Goal: Task Accomplishment & Management: Use online tool/utility

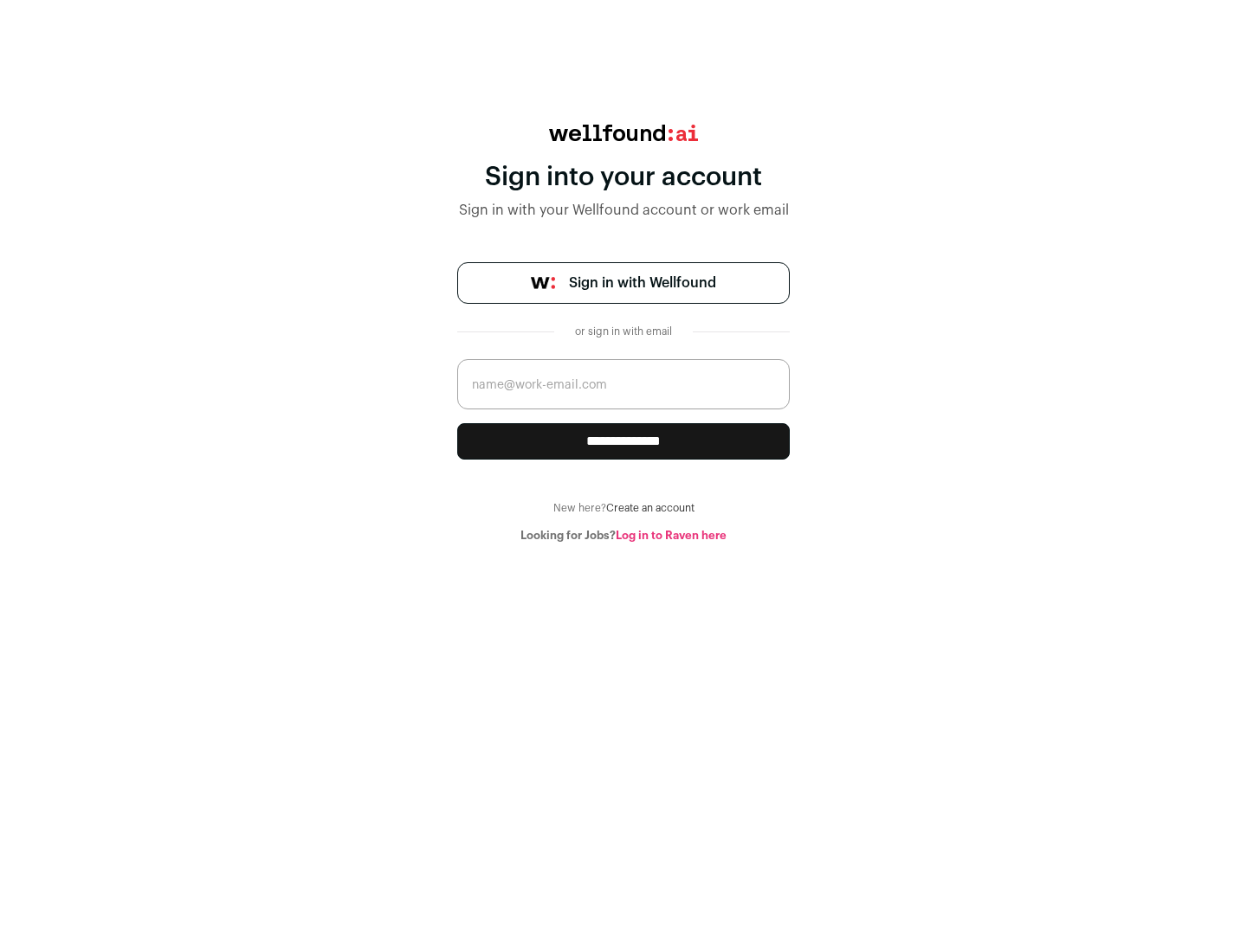
click at [642, 283] on span "Sign in with Wellfound" at bounding box center [643, 282] width 147 height 20
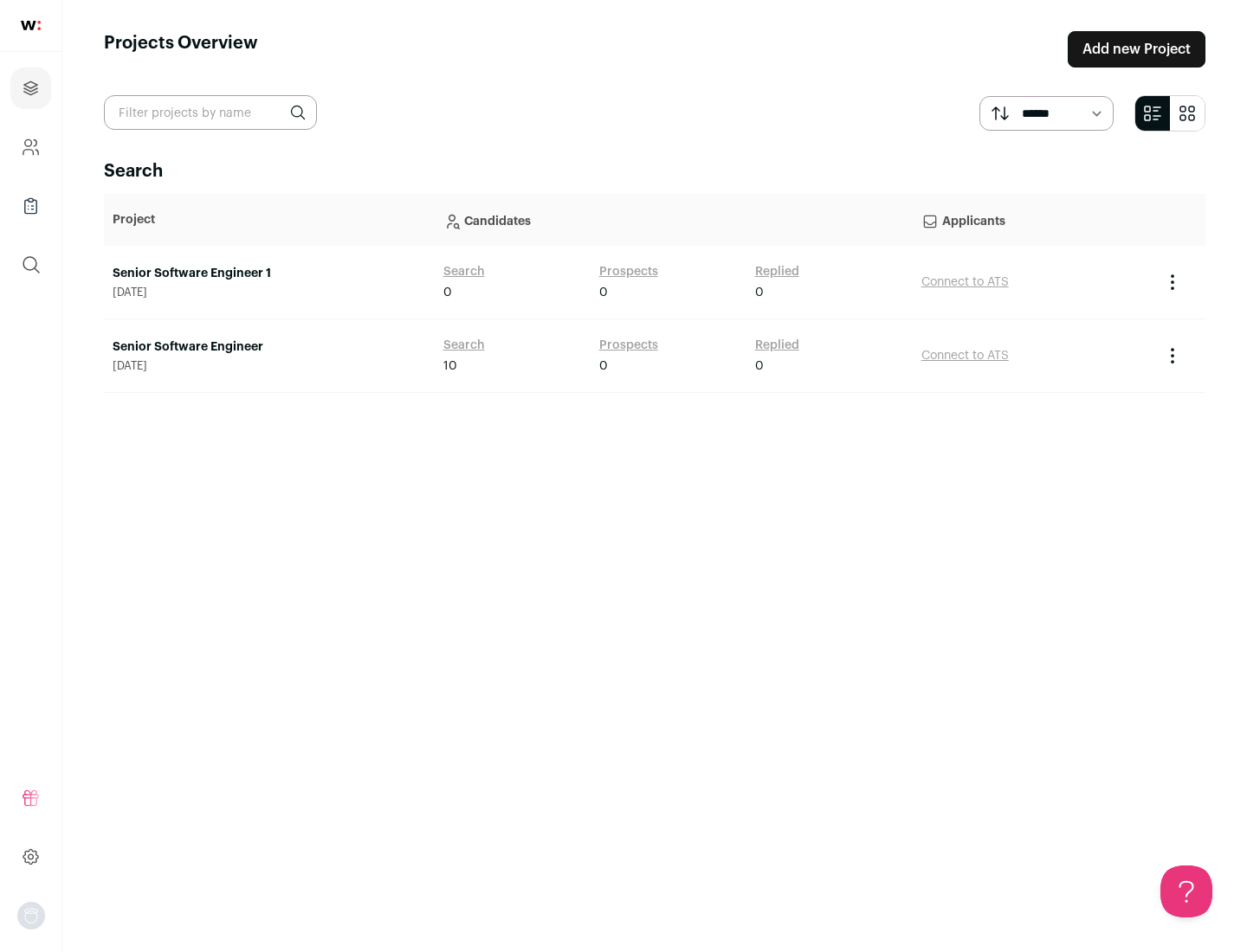
click at [269, 347] on link "Senior Software Engineer" at bounding box center [269, 347] width 313 height 17
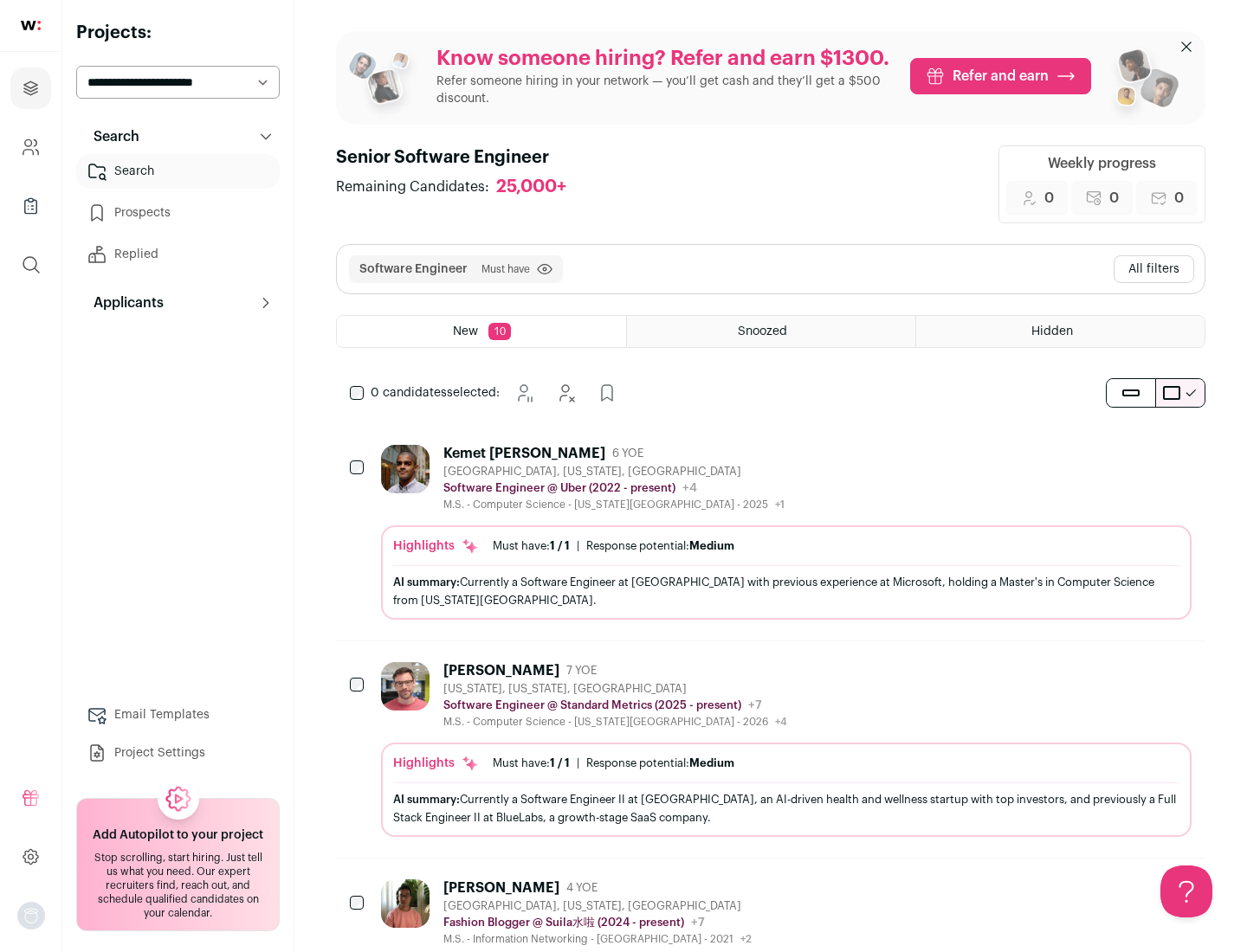
scroll to position [56, 0]
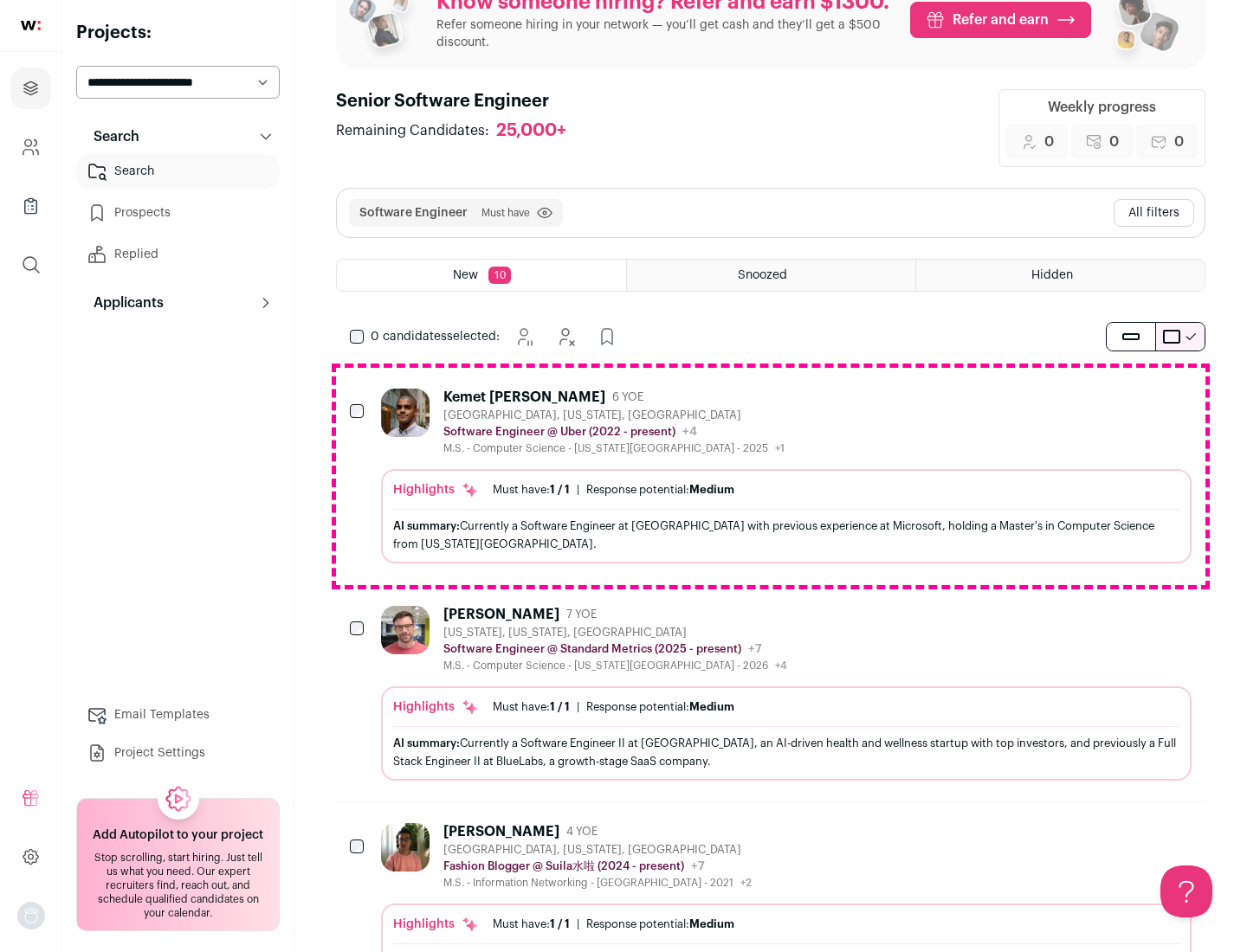
click at [770, 476] on div "Highlights Must have: 1 / 1 How many must haves have been fulfilled? | Response…" at bounding box center [786, 517] width 810 height 95
